Goal: Task Accomplishment & Management: Complete application form

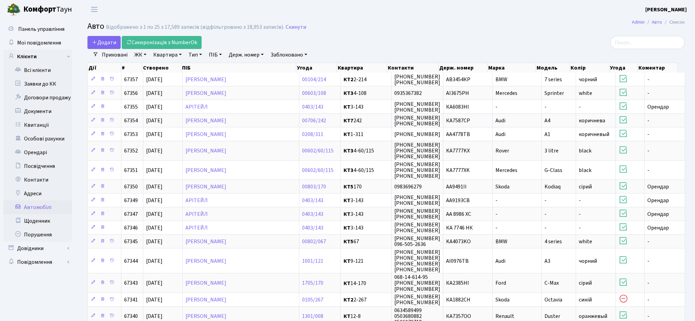
select select "25"
click at [639, 44] on input "search" at bounding box center [647, 42] width 74 height 13
type input "лисий"
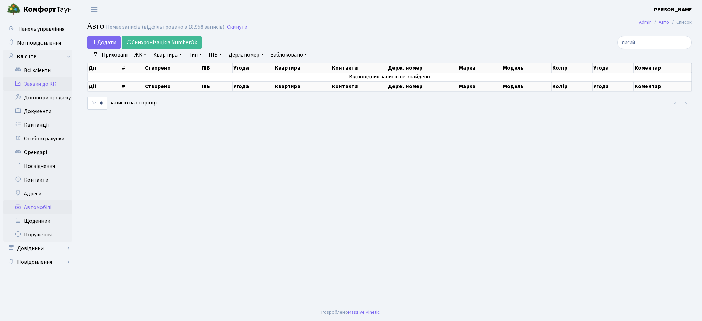
click at [40, 89] on link "Заявки до КК" at bounding box center [37, 84] width 69 height 14
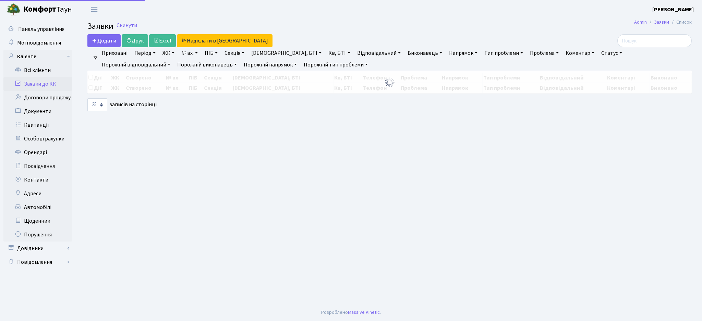
select select "25"
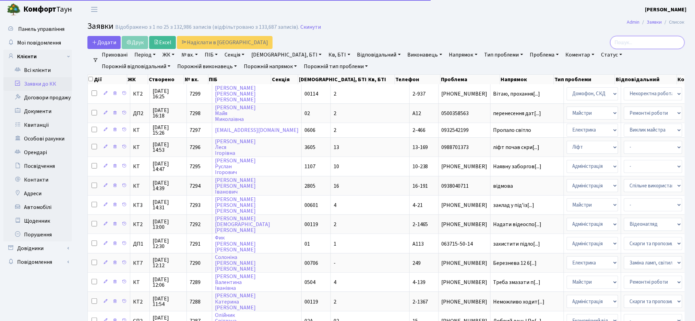
click at [654, 41] on input "search" at bounding box center [647, 42] width 74 height 13
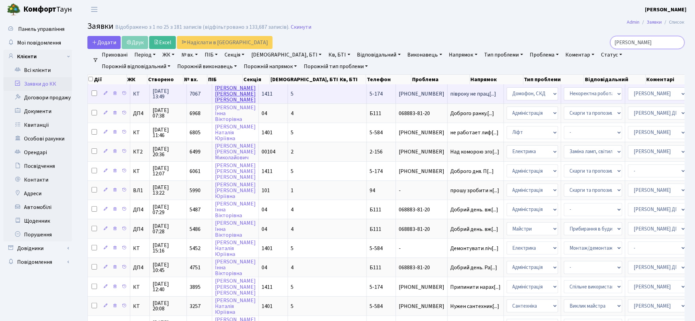
type input "степанен"
click at [232, 95] on link "Степаненко Олександр Анатолійович" at bounding box center [235, 93] width 41 height 19
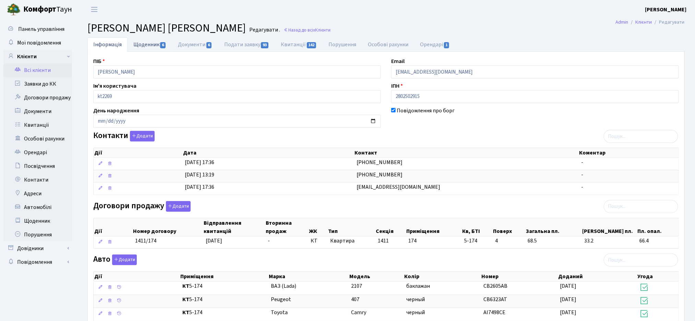
click at [138, 50] on link "Щоденник 6" at bounding box center [149, 44] width 45 height 14
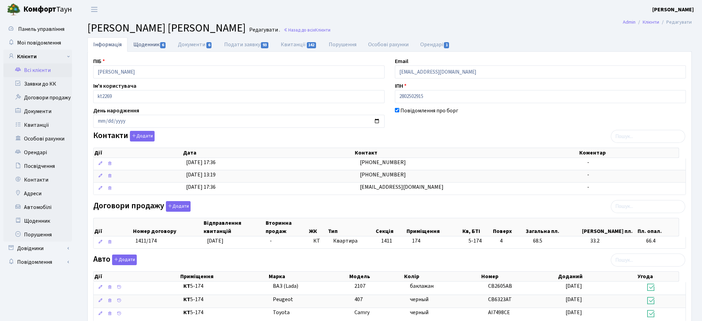
select select "25"
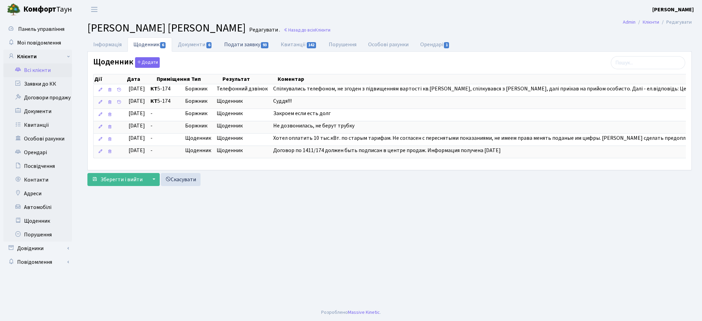
click at [256, 43] on link "Подати заявку 93" at bounding box center [246, 44] width 57 height 14
select select "25"
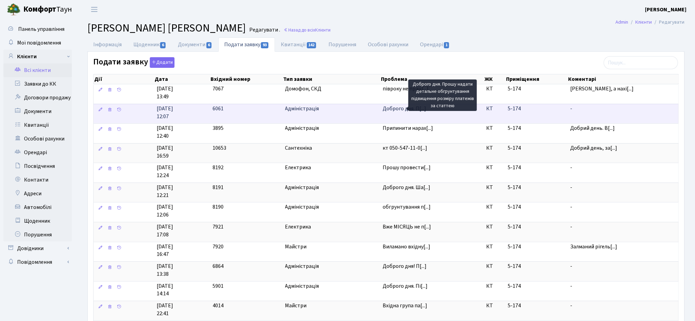
click at [392, 109] on span "Доброго дня. П[...]" at bounding box center [405, 109] width 44 height 8
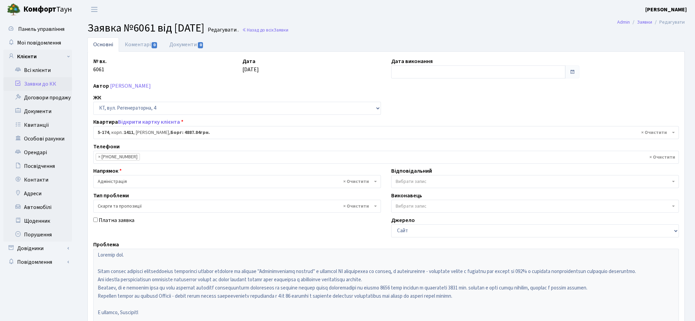
select select "2332"
select select "55"
click at [39, 85] on link "Заявки до КК" at bounding box center [37, 84] width 69 height 14
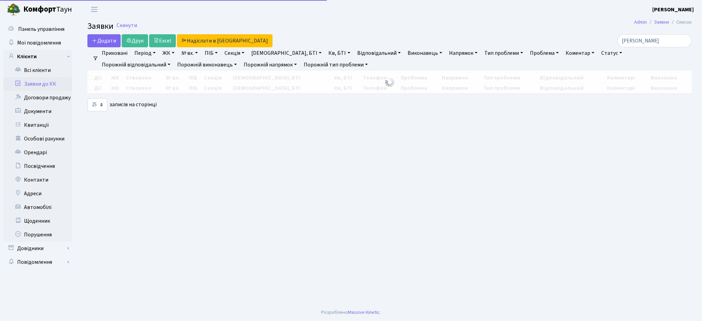
select select
select select "25"
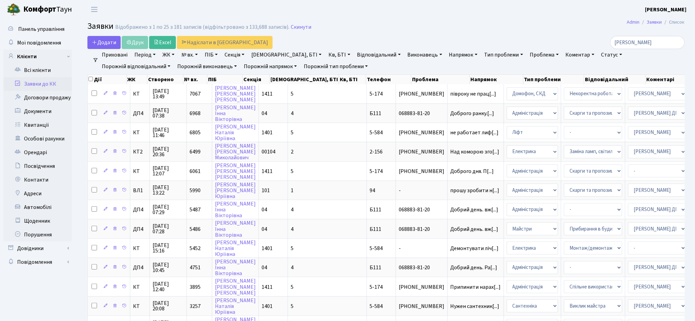
click at [167, 52] on link "ЖК" at bounding box center [168, 55] width 17 height 12
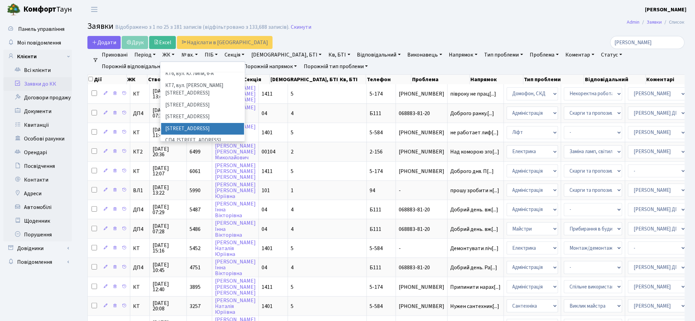
scroll to position [137, 0]
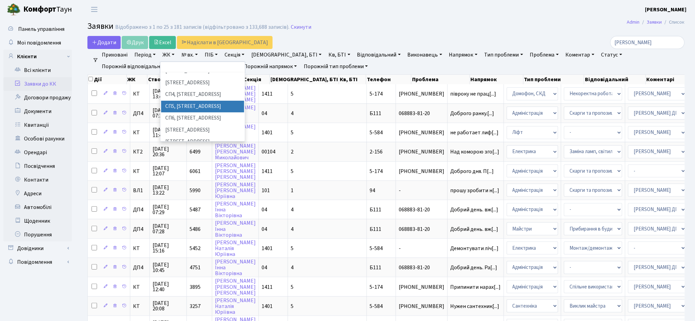
click at [466, 18] on header "Комфорт Таун Жигун Є. П. Мій обліковий запис Вийти" at bounding box center [347, 9] width 695 height 19
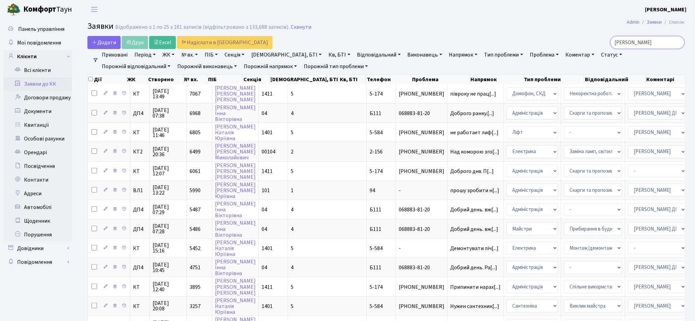
click at [680, 42] on input "степанен" at bounding box center [647, 42] width 74 height 13
click at [678, 42] on input "степанен" at bounding box center [647, 42] width 74 height 13
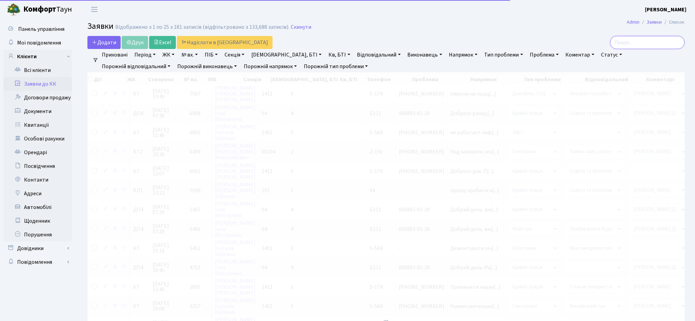
click at [662, 43] on input "search" at bounding box center [647, 42] width 74 height 13
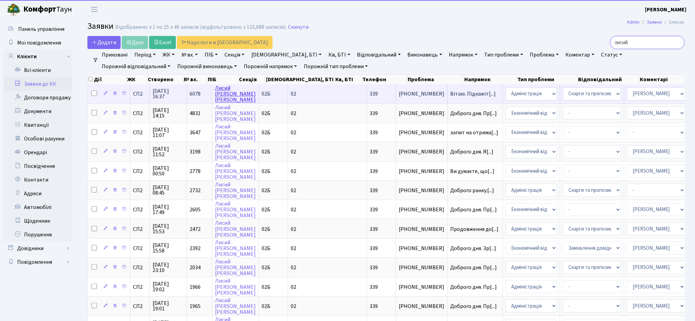
type input "лисий"
click at [232, 92] on link "[PERSON_NAME]" at bounding box center [235, 93] width 41 height 19
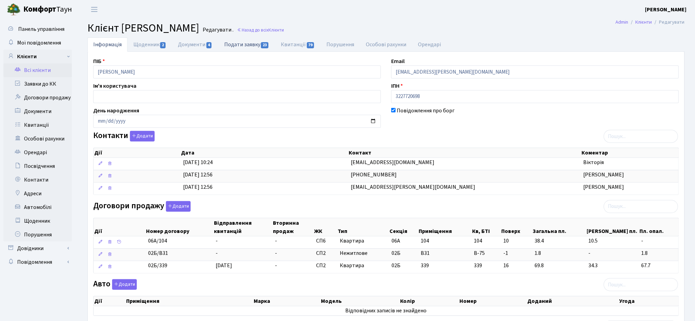
click at [257, 45] on link "Подати заявку 23" at bounding box center [246, 44] width 57 height 14
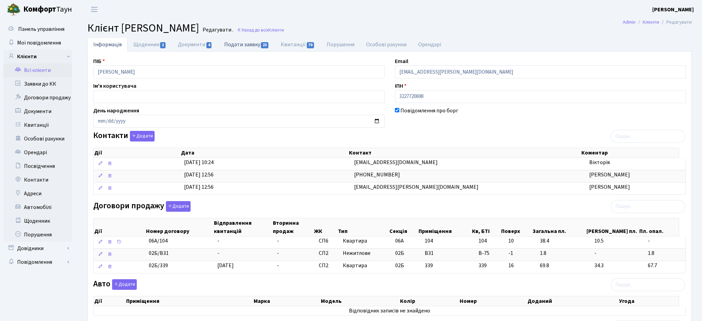
select select "25"
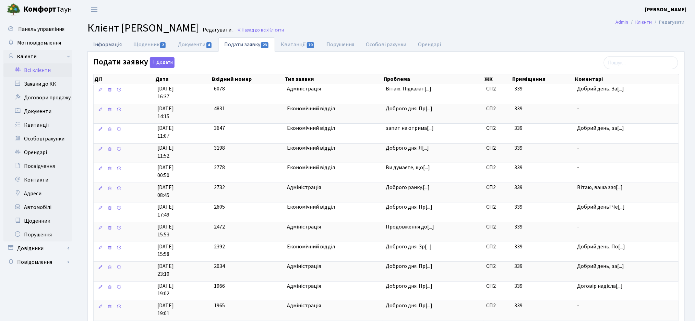
click at [96, 44] on link "Інформація" at bounding box center [107, 44] width 40 height 14
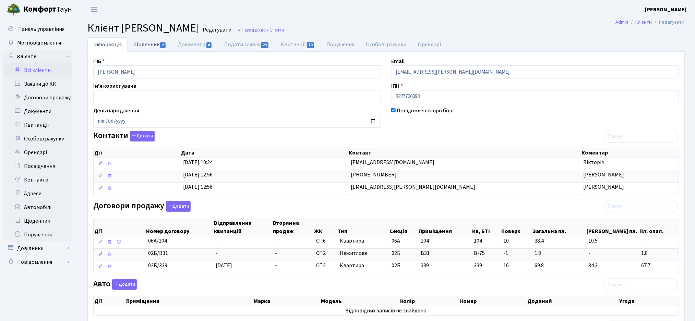
click at [134, 44] on link "Щоденник 2" at bounding box center [149, 44] width 45 height 14
select select "25"
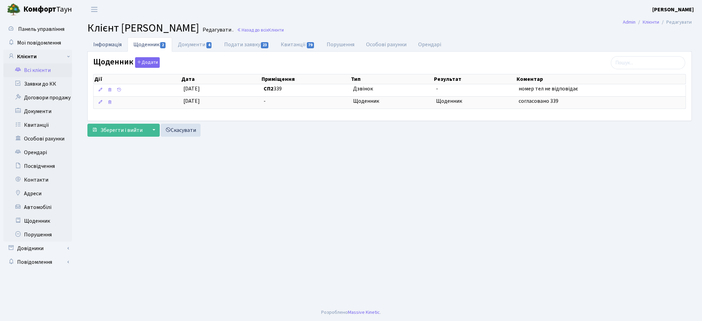
click at [105, 44] on link "Інформація" at bounding box center [107, 44] width 40 height 14
